Goal: Transaction & Acquisition: Purchase product/service

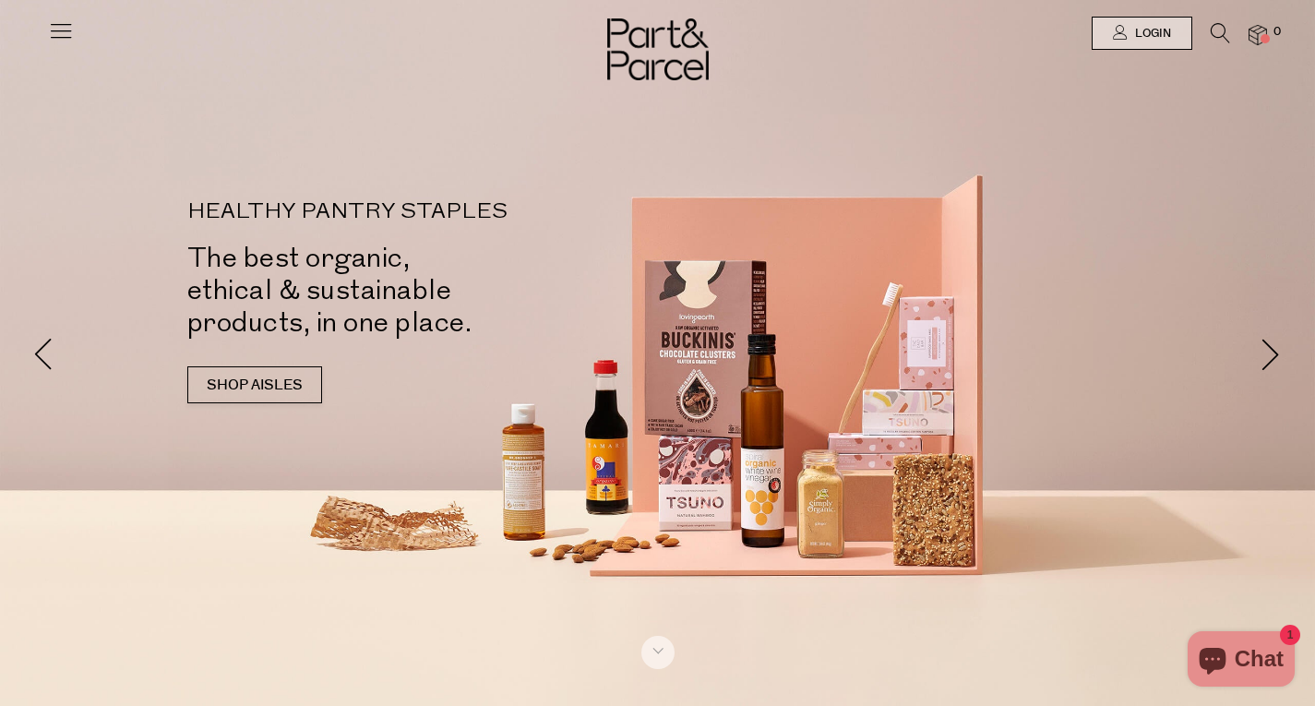
click at [64, 34] on icon at bounding box center [61, 31] width 26 height 26
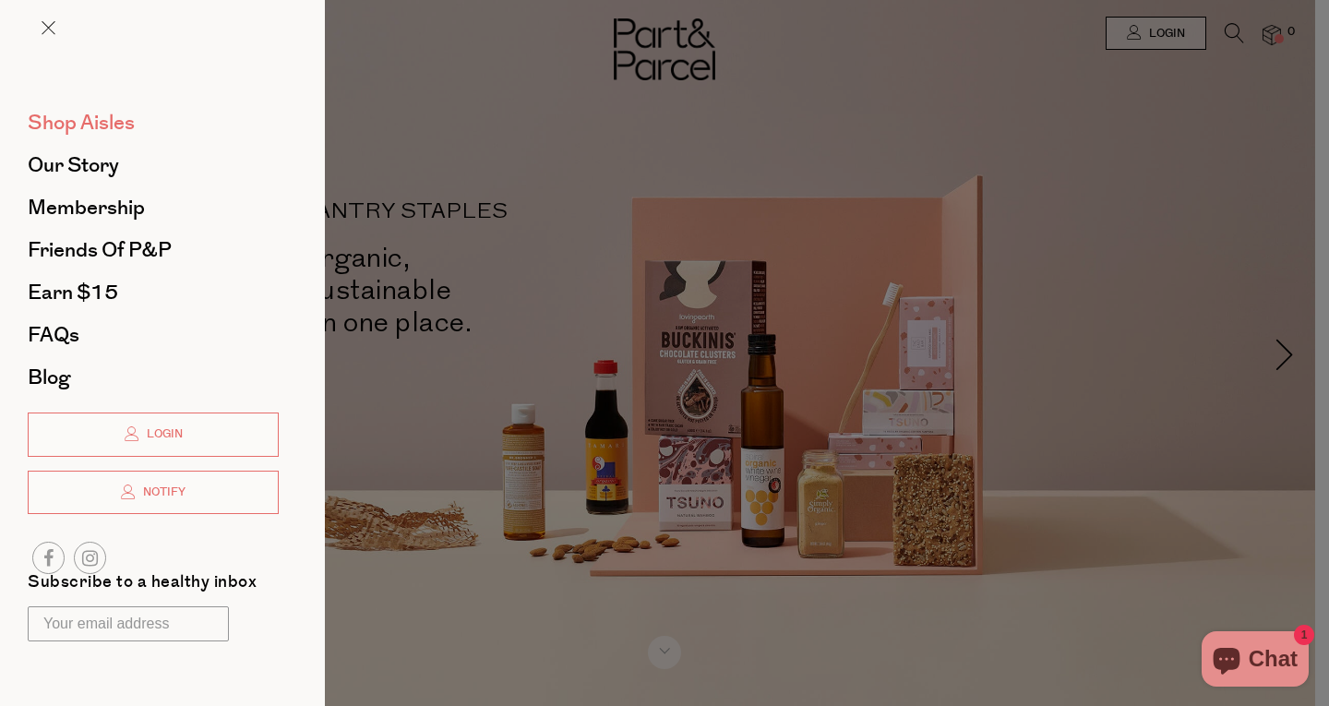
click at [91, 130] on span "Shop Aisles" at bounding box center [81, 123] width 107 height 30
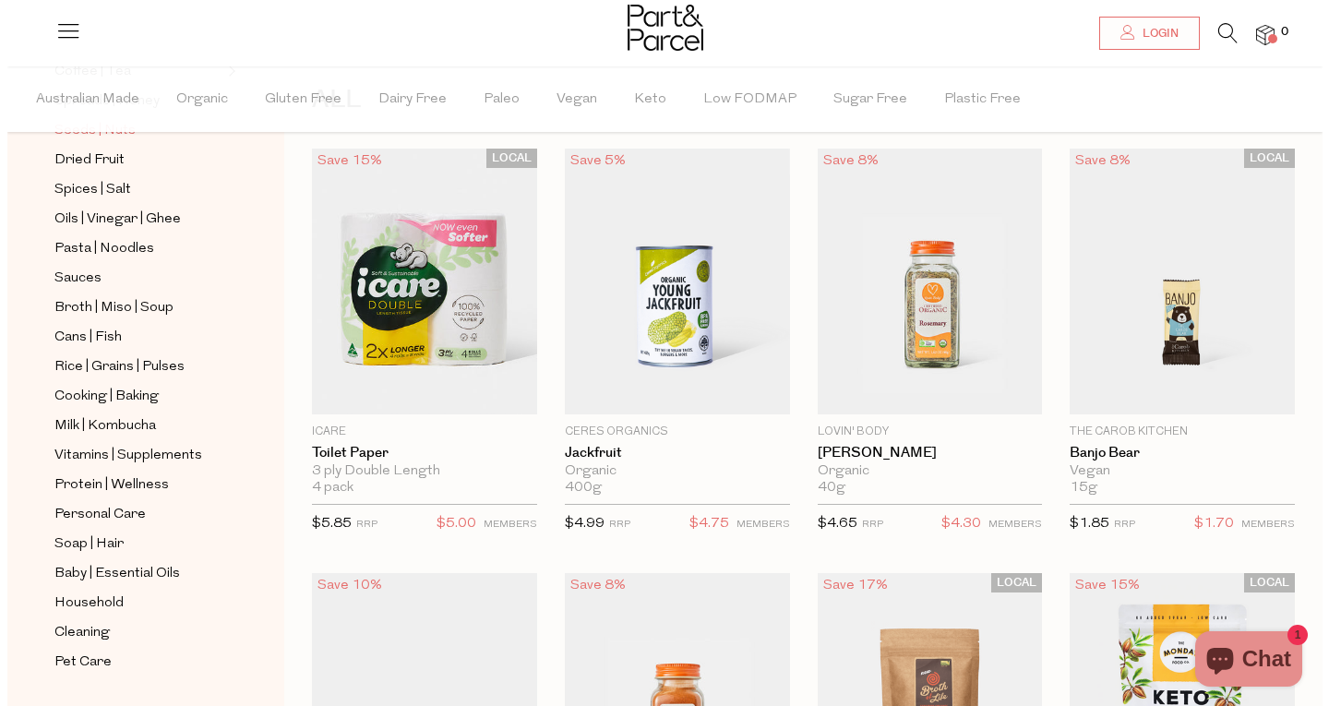
scroll to position [521, 0]
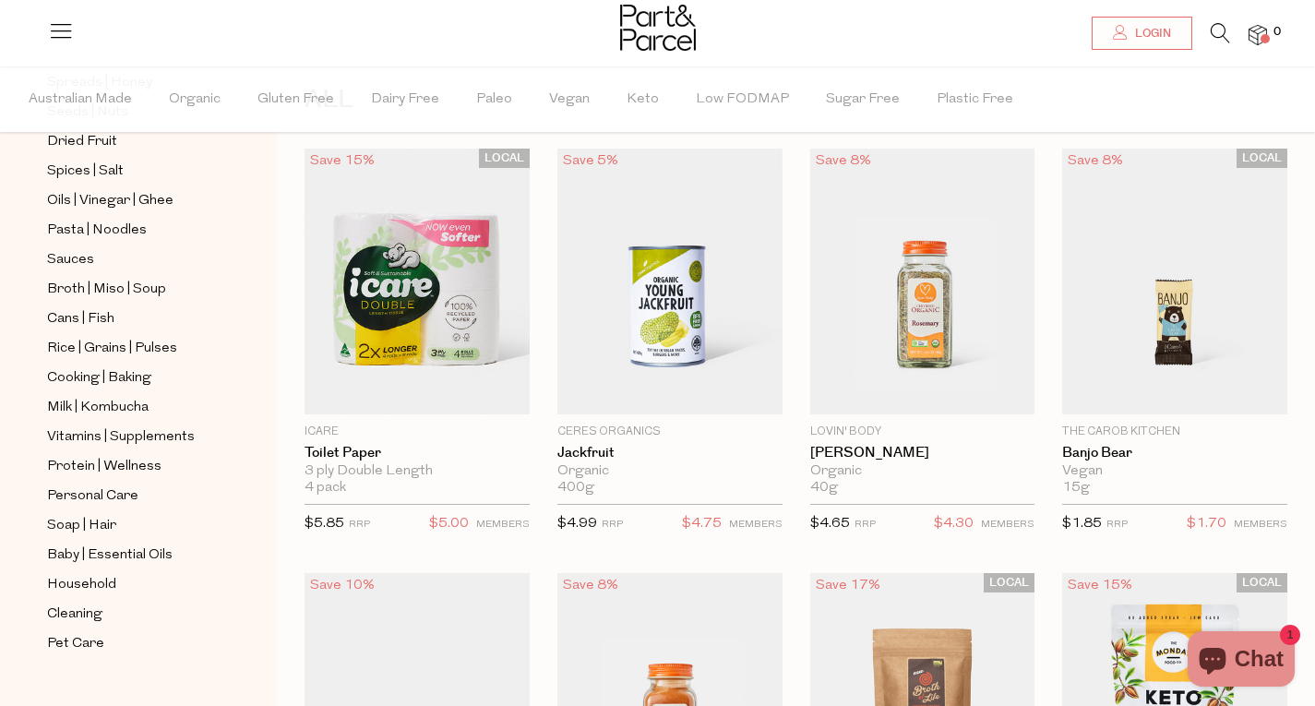
drag, startPoint x: 1221, startPoint y: 30, endPoint x: 715, endPoint y: 126, distance: 514.9
click at [1221, 30] on icon at bounding box center [1220, 33] width 19 height 20
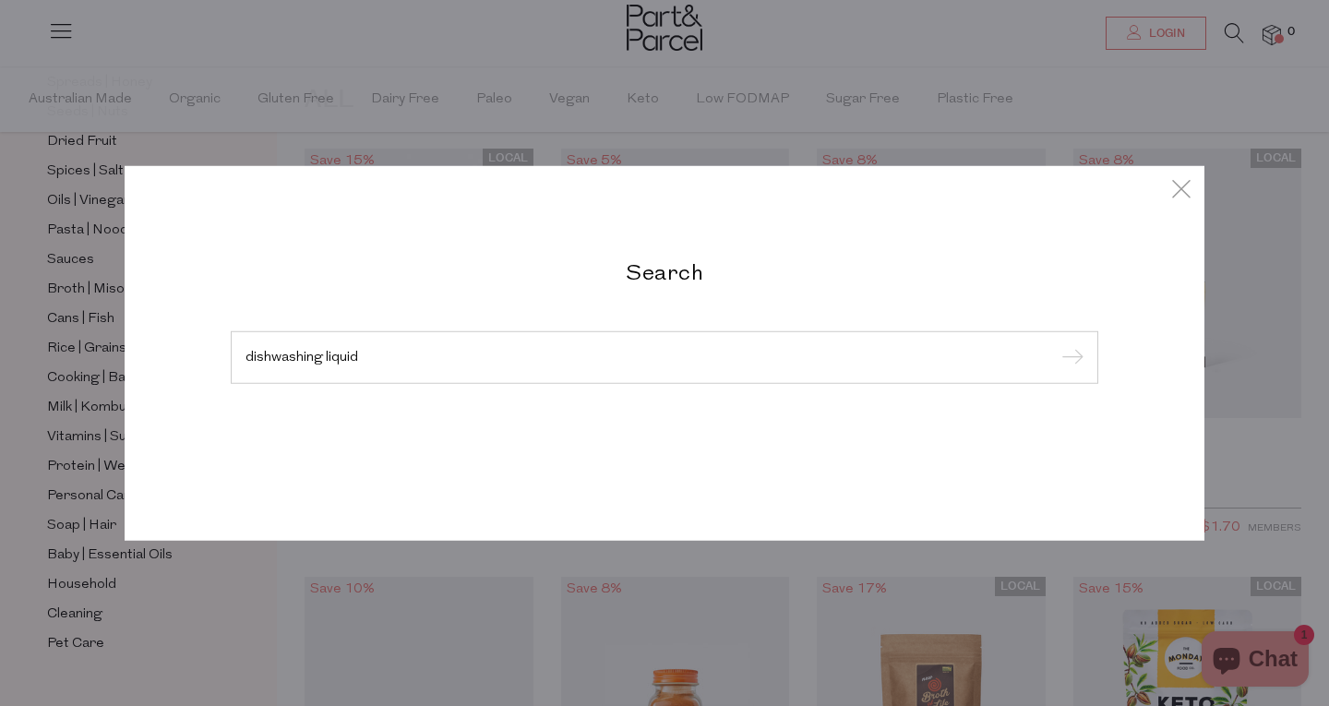
type input "dishwashing liquid"
click at [1056, 344] on input "submit" at bounding box center [1070, 358] width 28 height 28
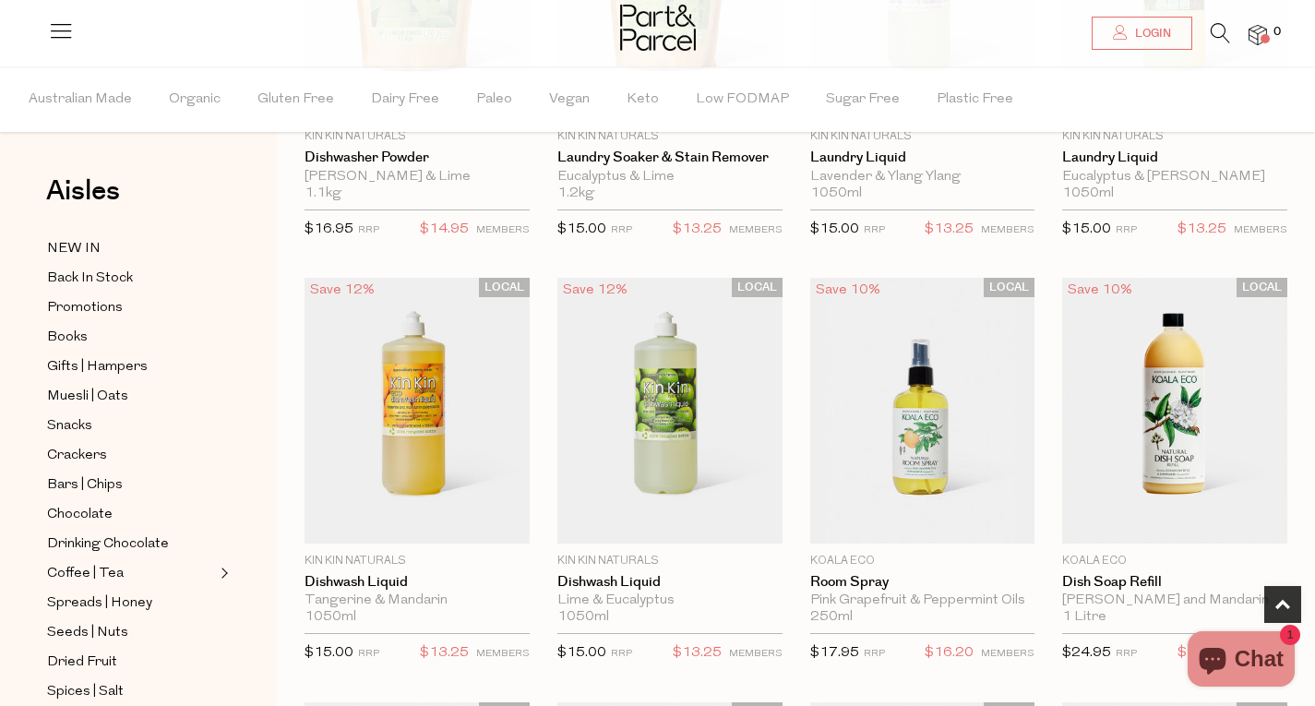
scroll to position [923, 0]
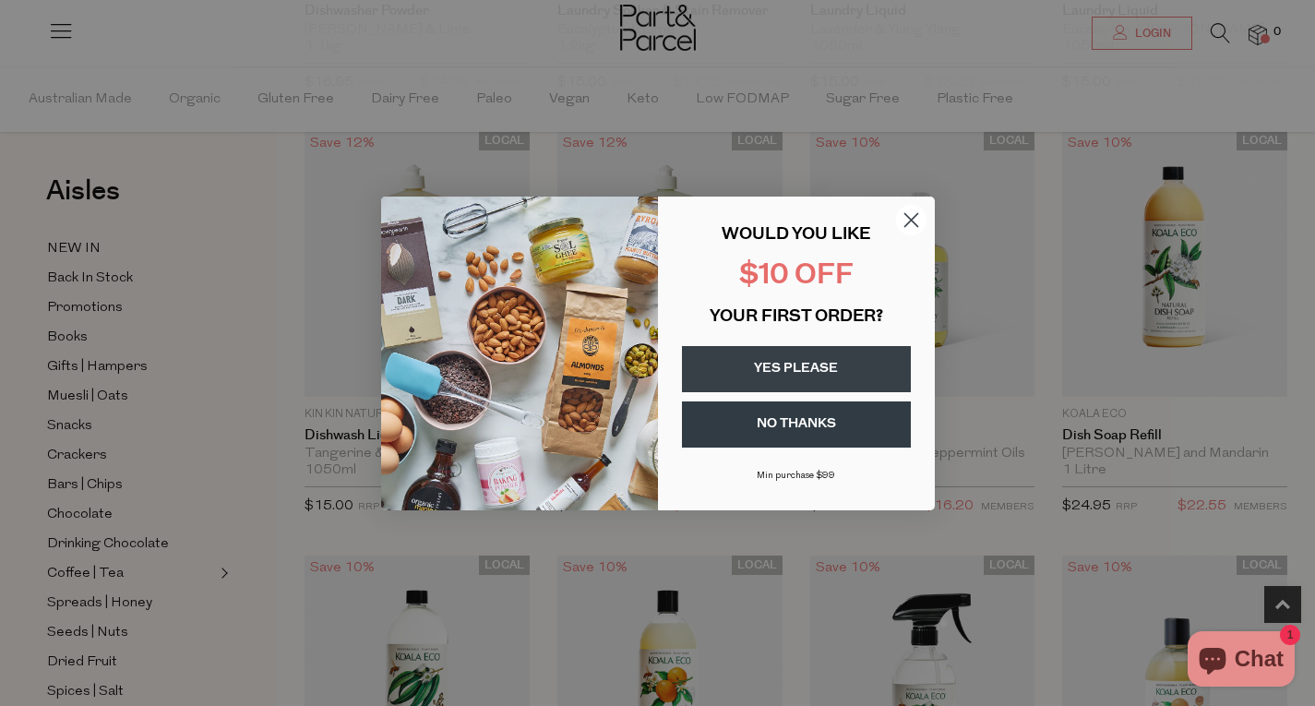
drag, startPoint x: 802, startPoint y: 425, endPoint x: 1050, endPoint y: 395, distance: 250.1
click at [802, 425] on button "NO THANKS" at bounding box center [796, 425] width 229 height 46
